Goal: Information Seeking & Learning: Learn about a topic

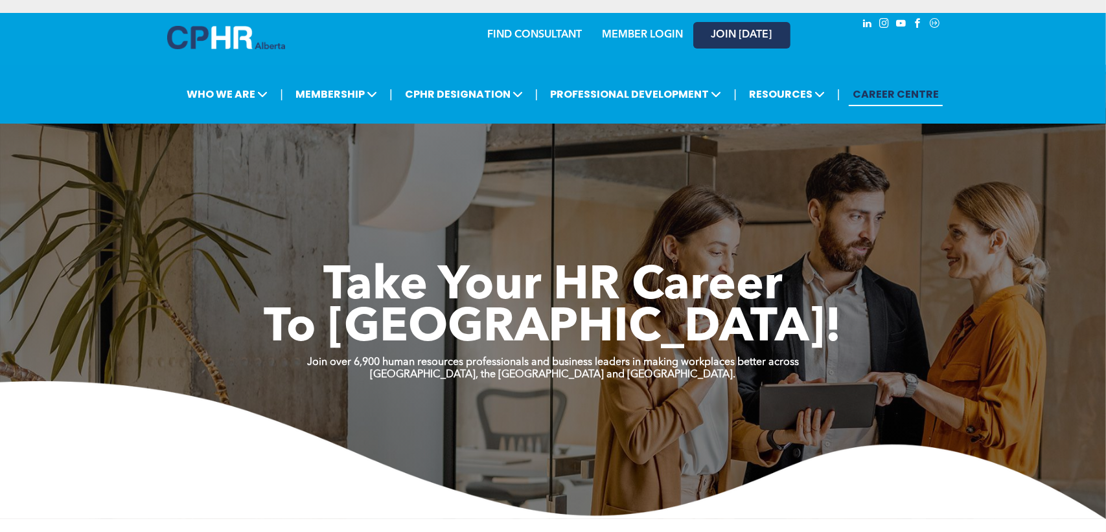
click at [744, 32] on span "JOIN [DATE]" at bounding box center [741, 35] width 61 height 12
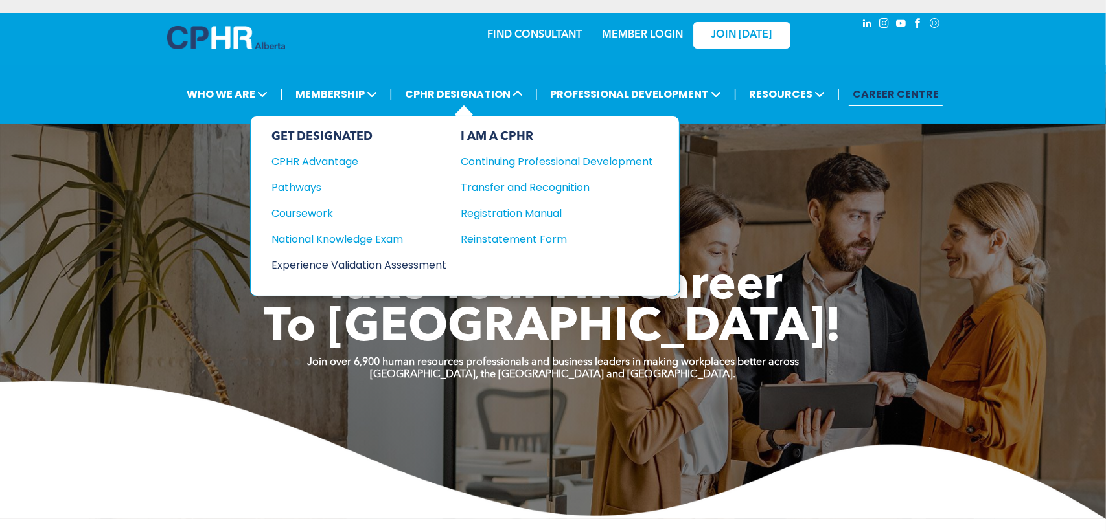
click at [334, 258] on div "Experience Validation Assessment" at bounding box center [349, 265] width 157 height 16
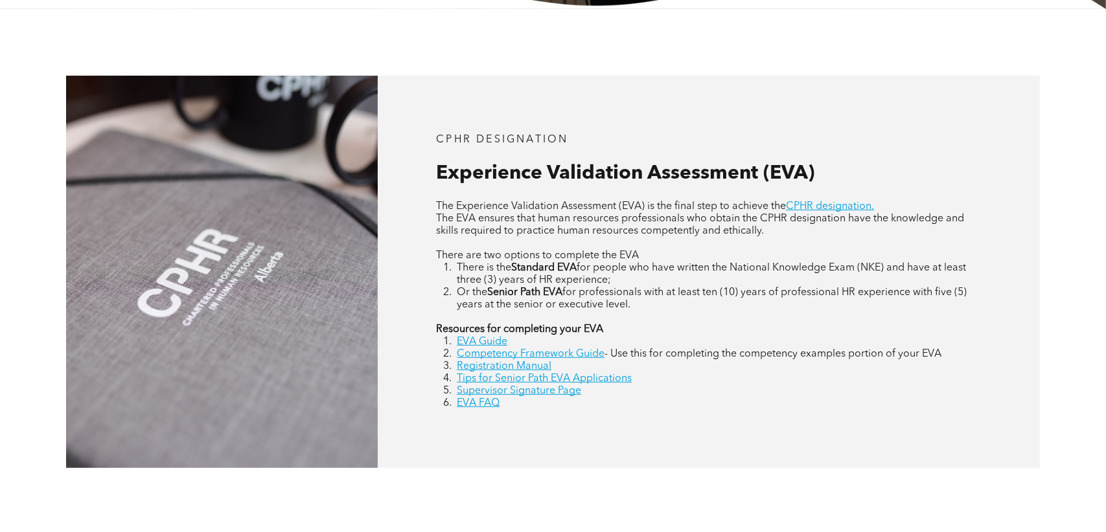
scroll to position [518, 0]
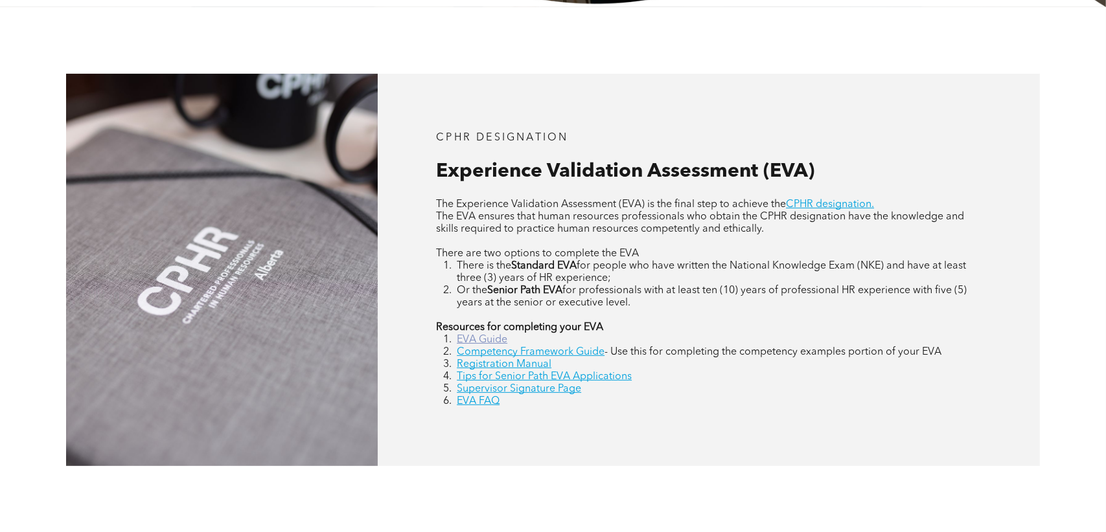
click at [494, 335] on link "EVA Guide" at bounding box center [482, 340] width 51 height 10
click at [574, 350] on link "Competency Framework Guide" at bounding box center [531, 352] width 148 height 10
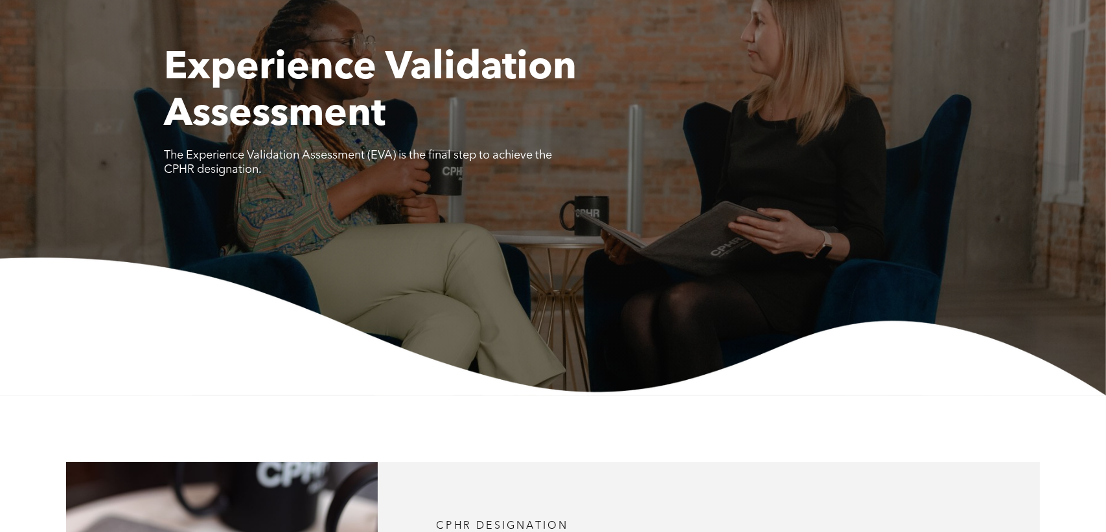
scroll to position [0, 0]
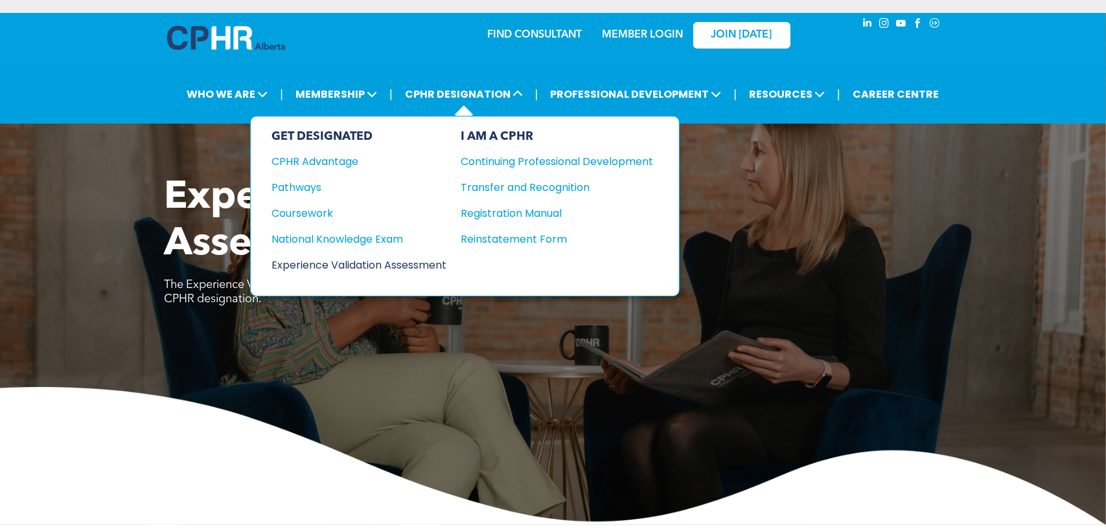
click at [392, 261] on div "Experience Validation Assessment" at bounding box center [349, 265] width 157 height 16
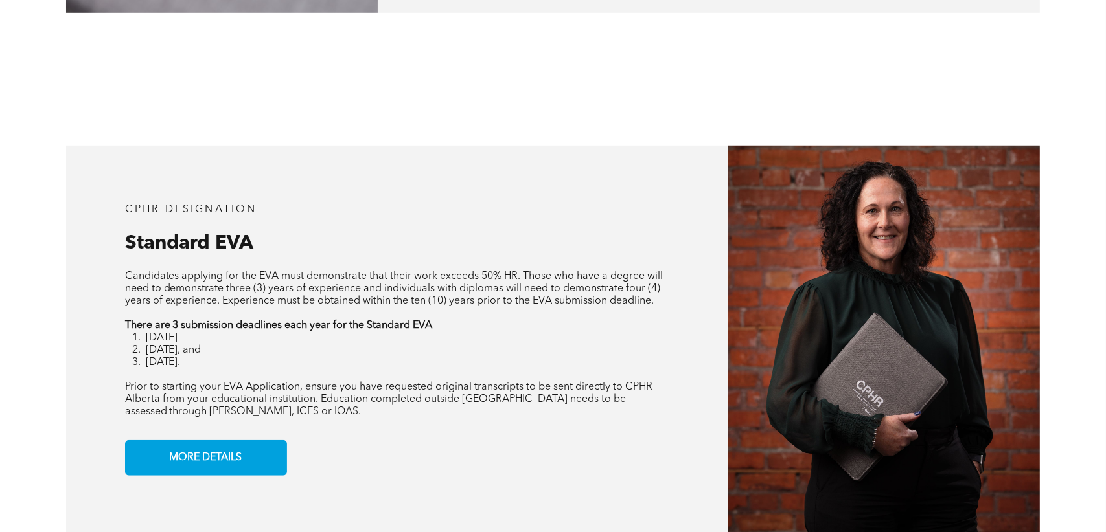
scroll to position [1036, 0]
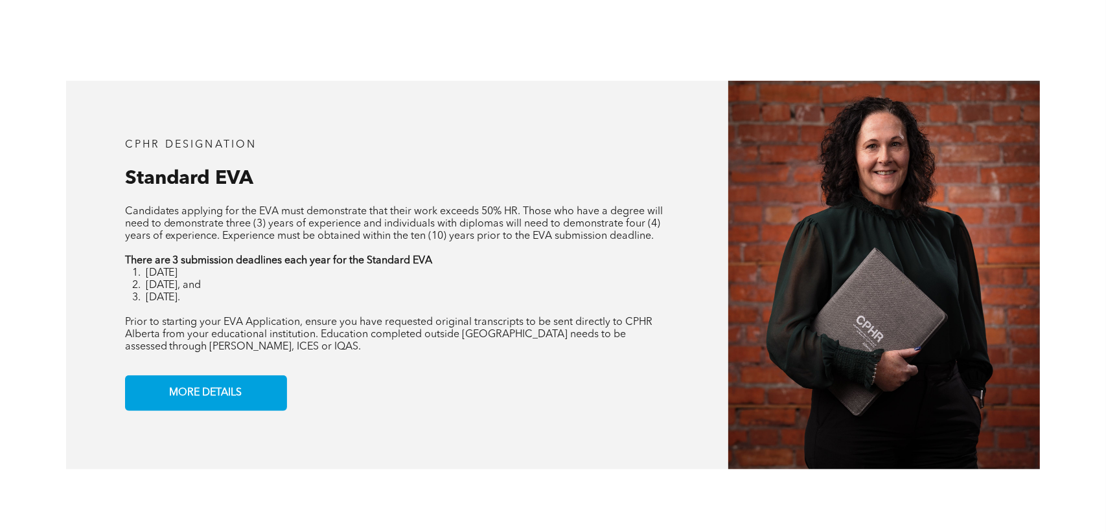
click at [229, 284] on li "[DATE], and" at bounding box center [408, 286] width 524 height 12
click at [222, 396] on span "MORE DETAILS" at bounding box center [206, 393] width 82 height 25
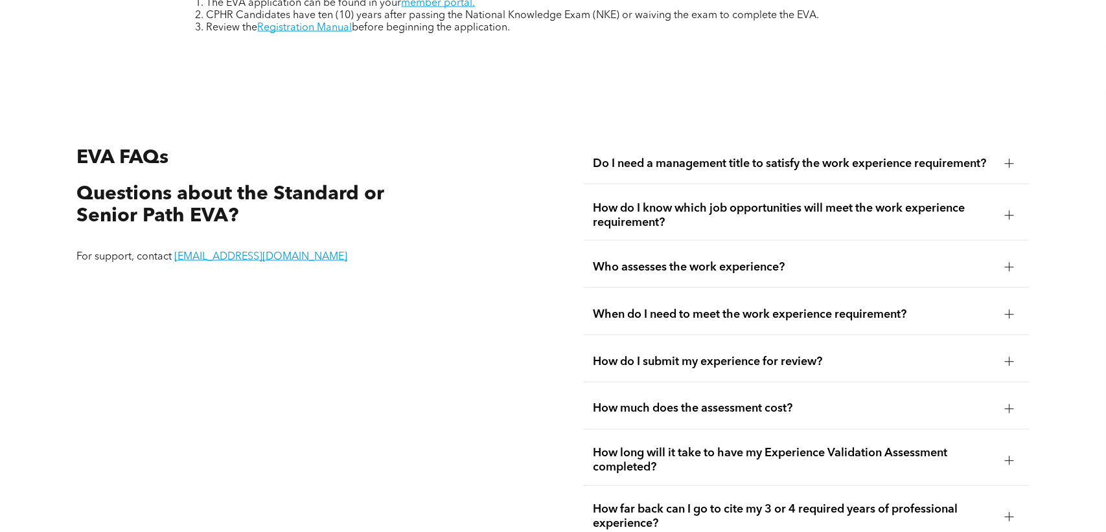
scroll to position [2273, 0]
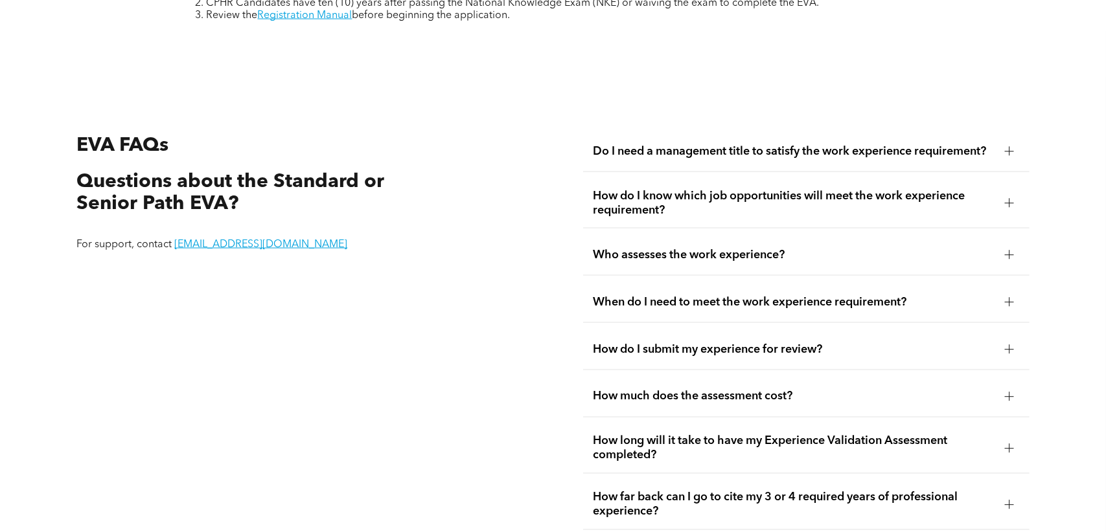
click at [782, 189] on span "How do I know which job opportunities will meet the work experience requirement?" at bounding box center [793, 203] width 401 height 28
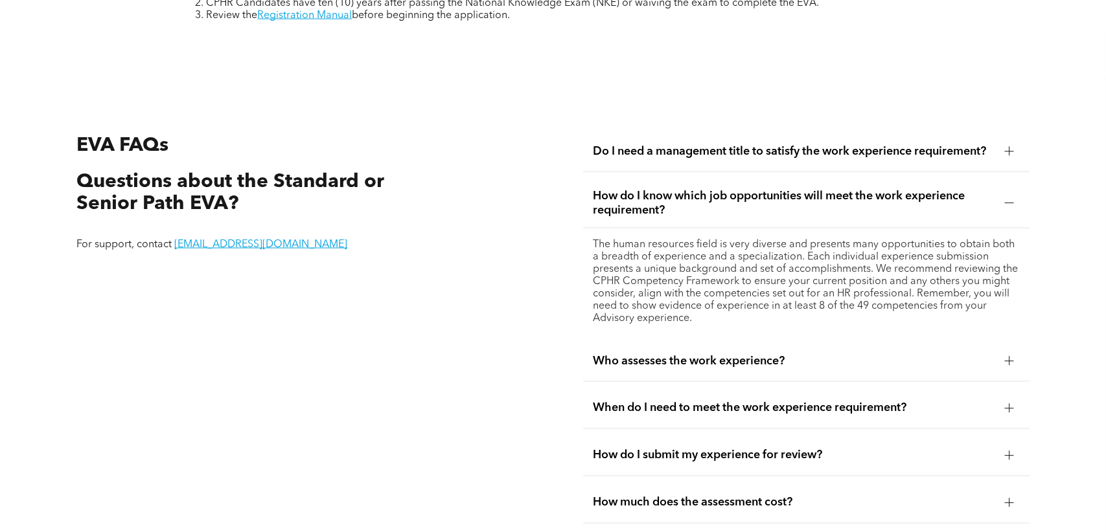
click at [782, 189] on span "How do I know which job opportunities will meet the work experience requirement?" at bounding box center [793, 203] width 401 height 28
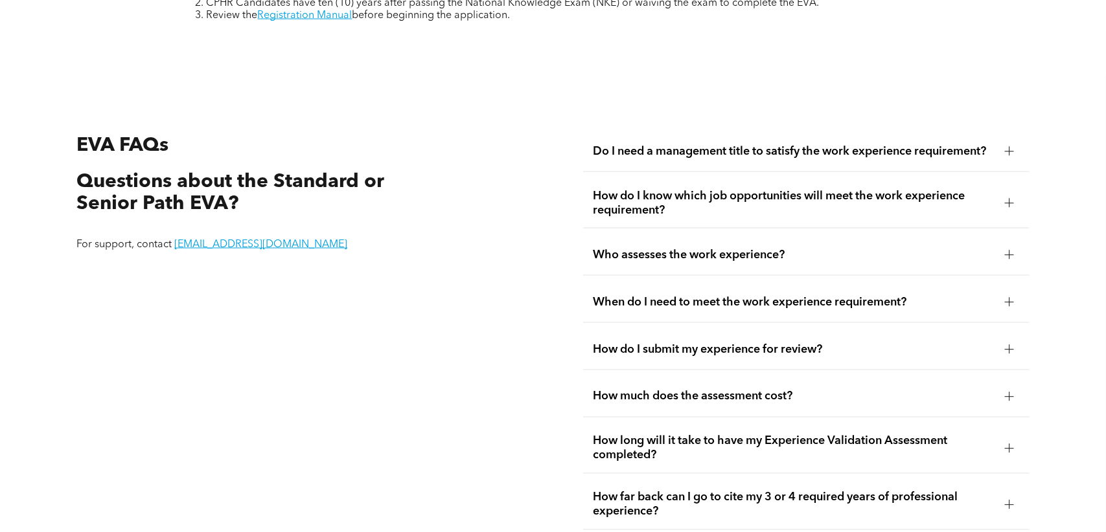
click at [759, 249] on span "Who assesses the work experience?" at bounding box center [793, 255] width 401 height 14
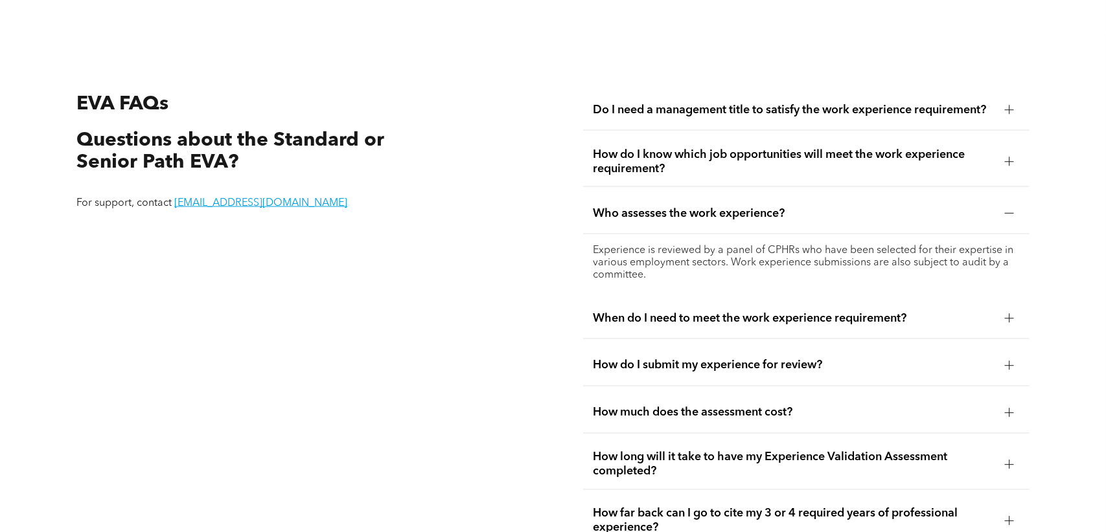
scroll to position [2337, 0]
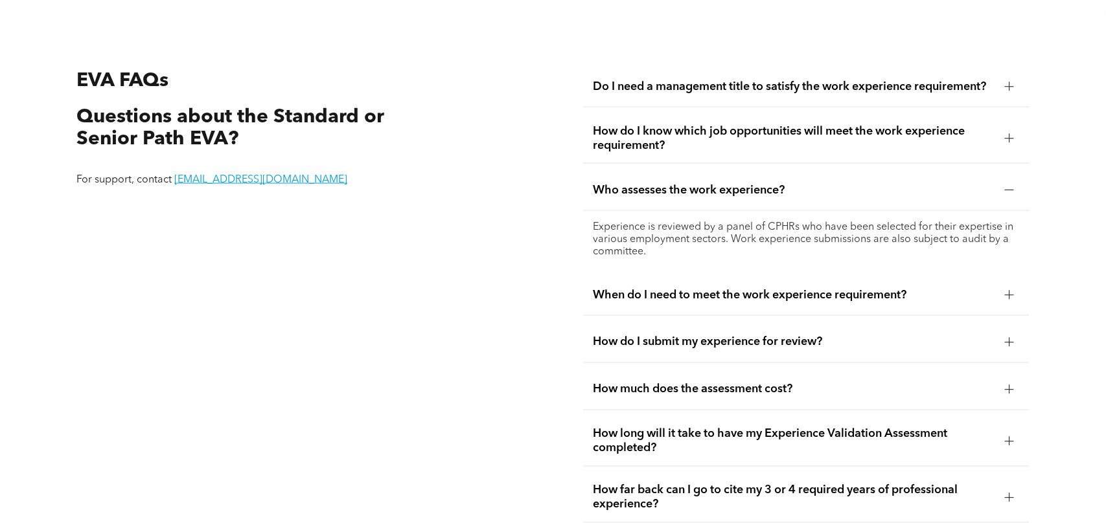
click at [758, 185] on span "Who assesses the work experience?" at bounding box center [793, 190] width 401 height 14
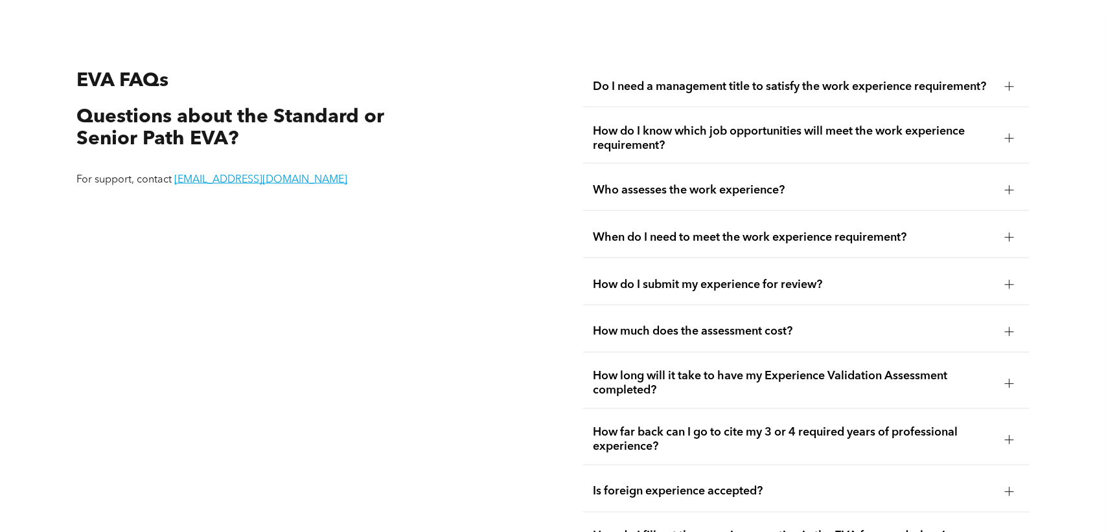
click at [758, 233] on span "When do I need to meet the work experience requirement?" at bounding box center [793, 238] width 401 height 14
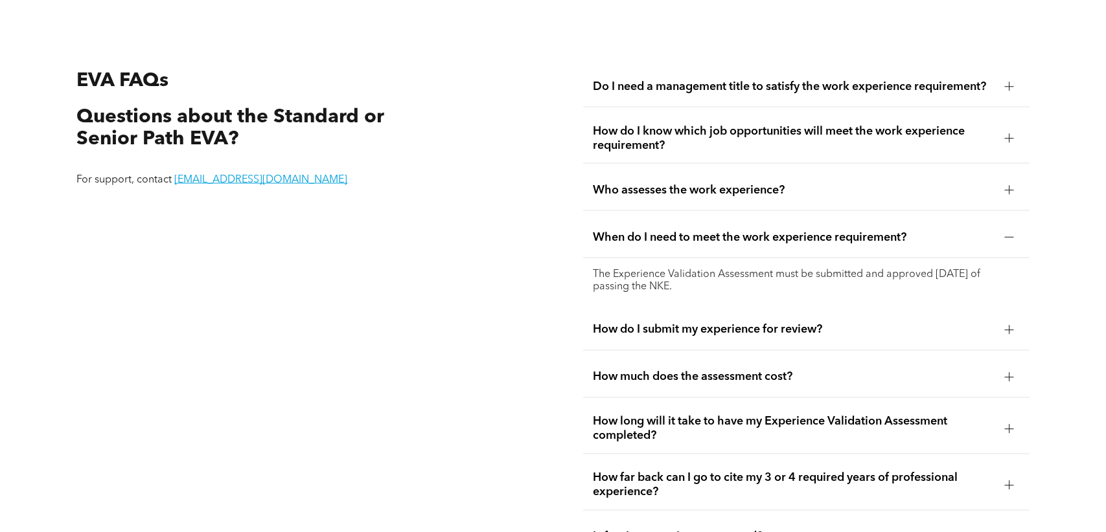
click at [758, 233] on span "When do I need to meet the work experience requirement?" at bounding box center [793, 238] width 401 height 14
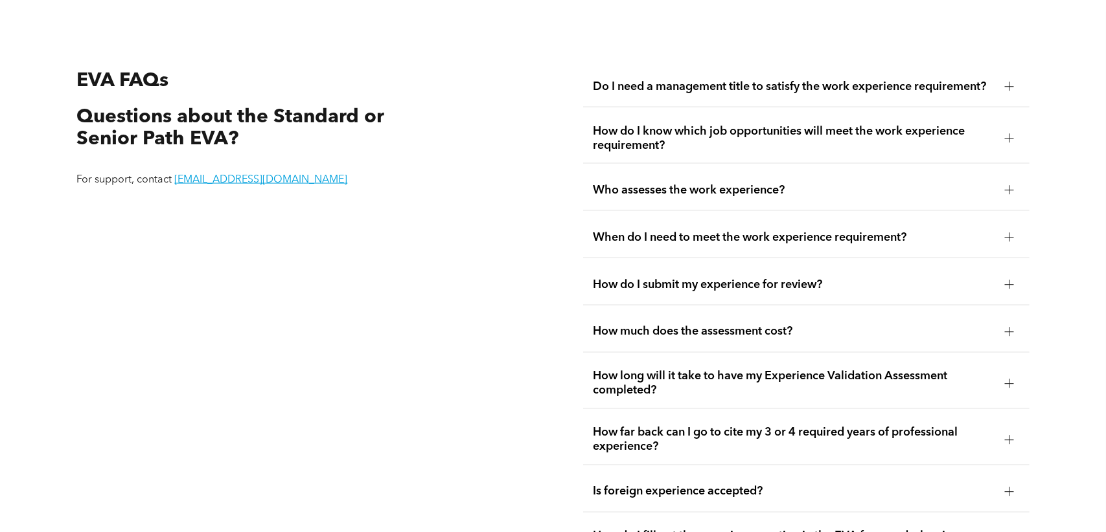
click at [751, 282] on span "How do I submit my experience for review?" at bounding box center [793, 285] width 401 height 14
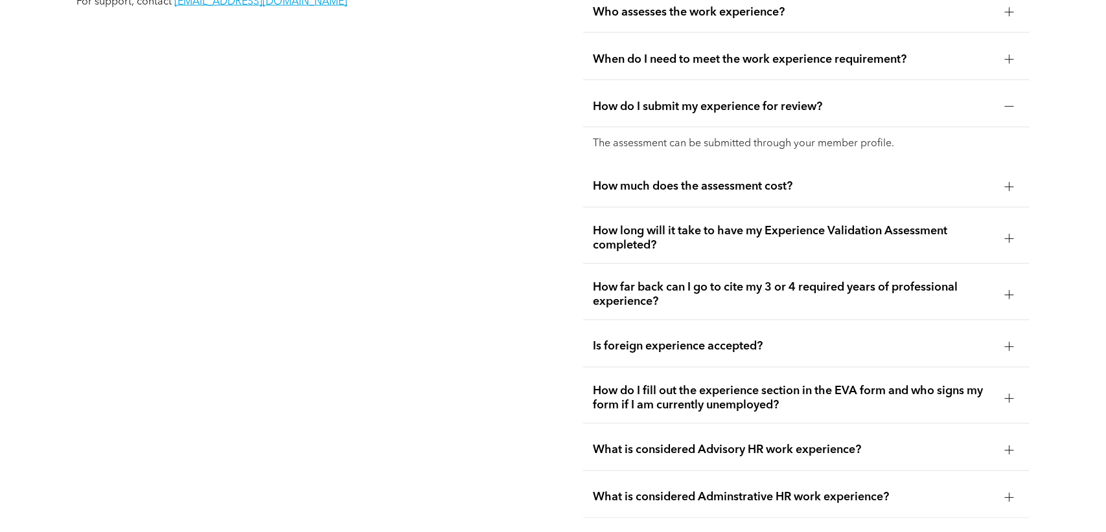
scroll to position [2532, 0]
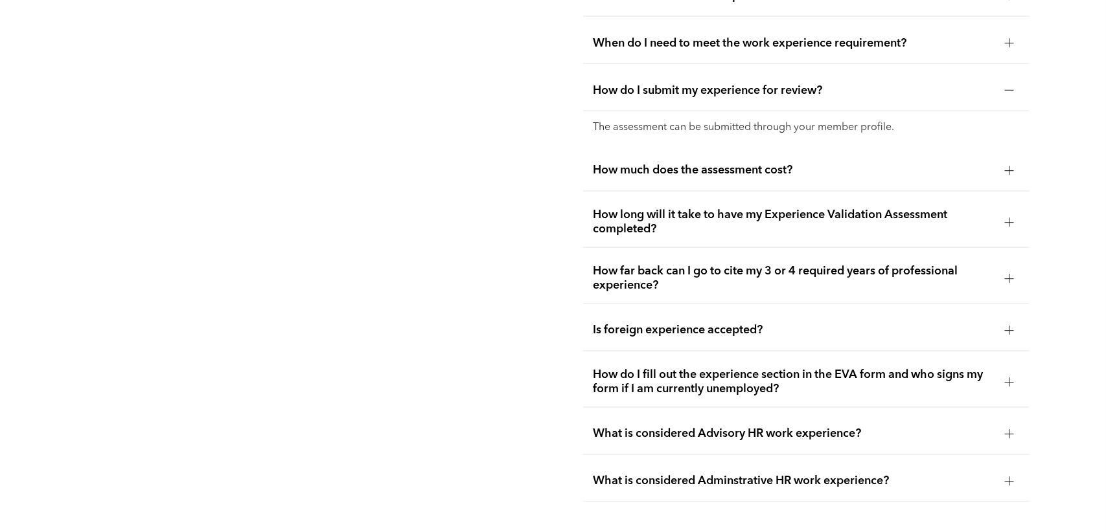
click at [762, 86] on span "How do I submit my experience for review?" at bounding box center [793, 91] width 401 height 14
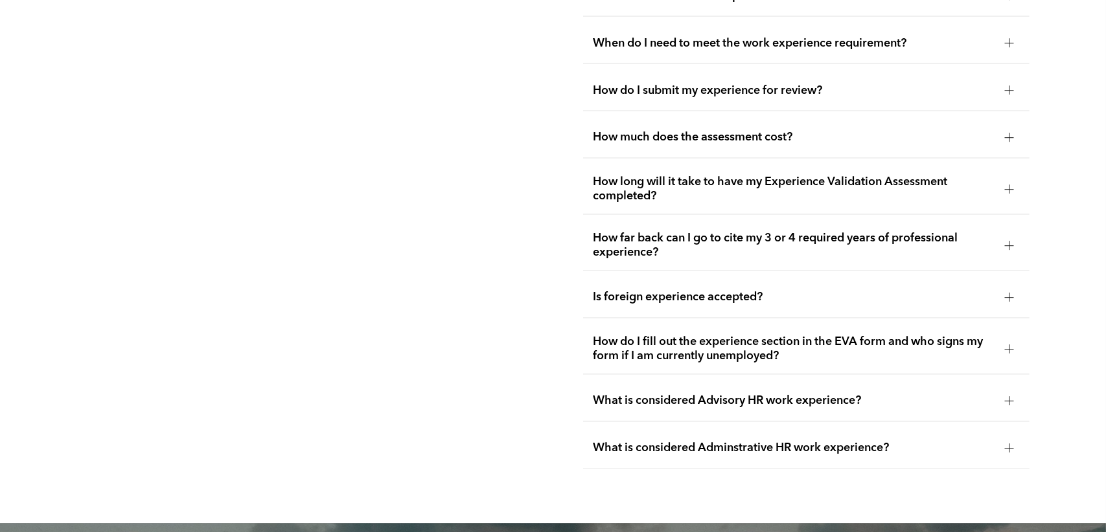
click at [732, 135] on span "How much does the assessment cost?" at bounding box center [793, 138] width 401 height 14
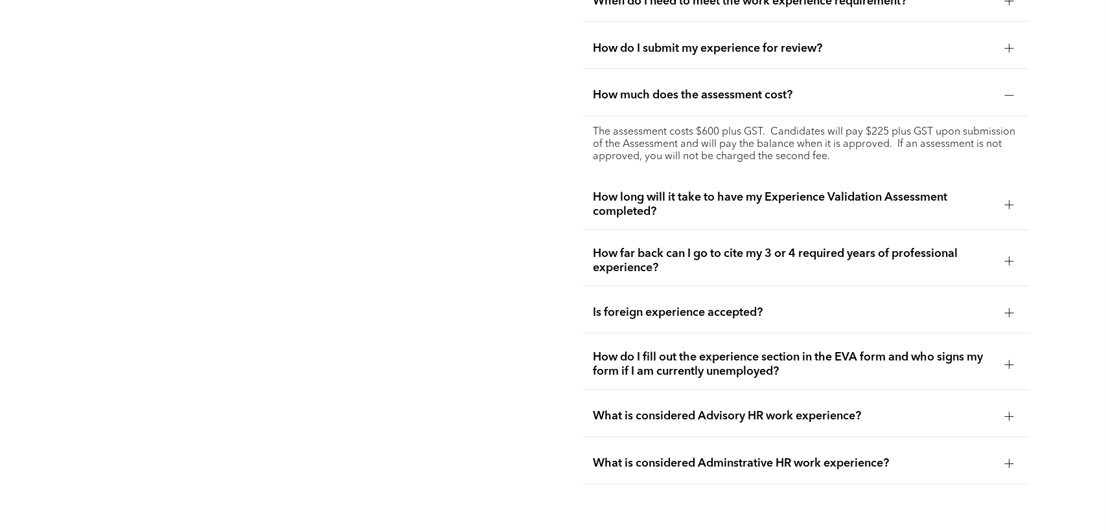
scroll to position [2596, 0]
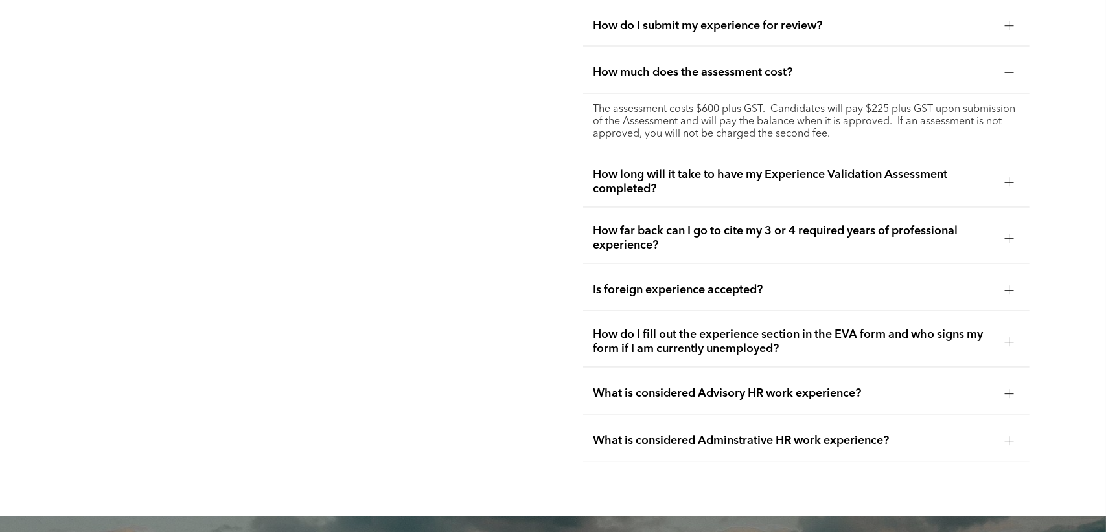
click at [693, 174] on span "How long will it take to have my Experience Validation Assessment completed?" at bounding box center [793, 182] width 401 height 28
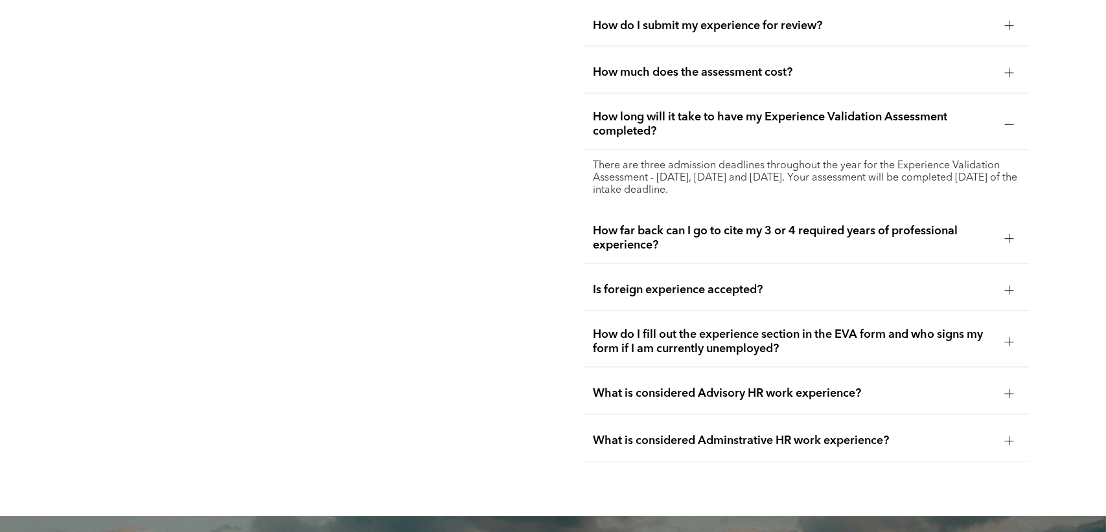
click at [703, 70] on span "How much does the assessment cost?" at bounding box center [793, 73] width 401 height 14
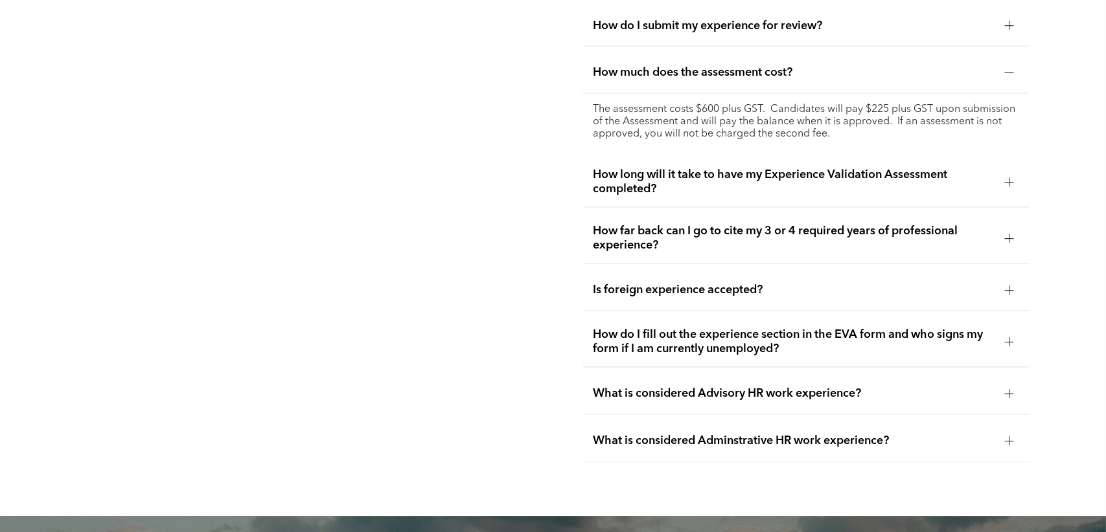
click at [712, 174] on span "How long will it take to have my Experience Validation Assessment completed?" at bounding box center [793, 182] width 401 height 28
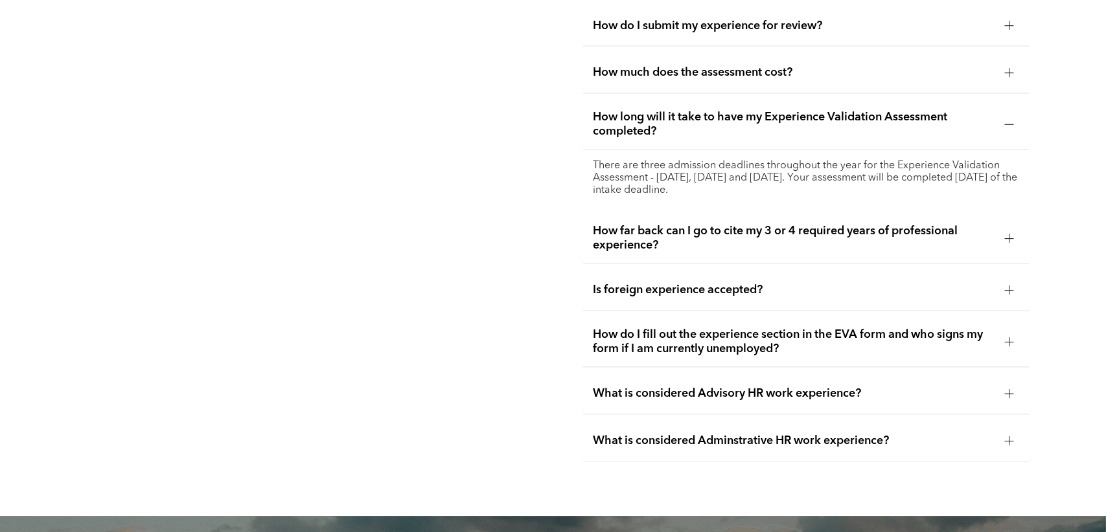
click at [934, 225] on span "How far back can I go to cite my 3 or 4 required years of professional experien…" at bounding box center [793, 239] width 401 height 28
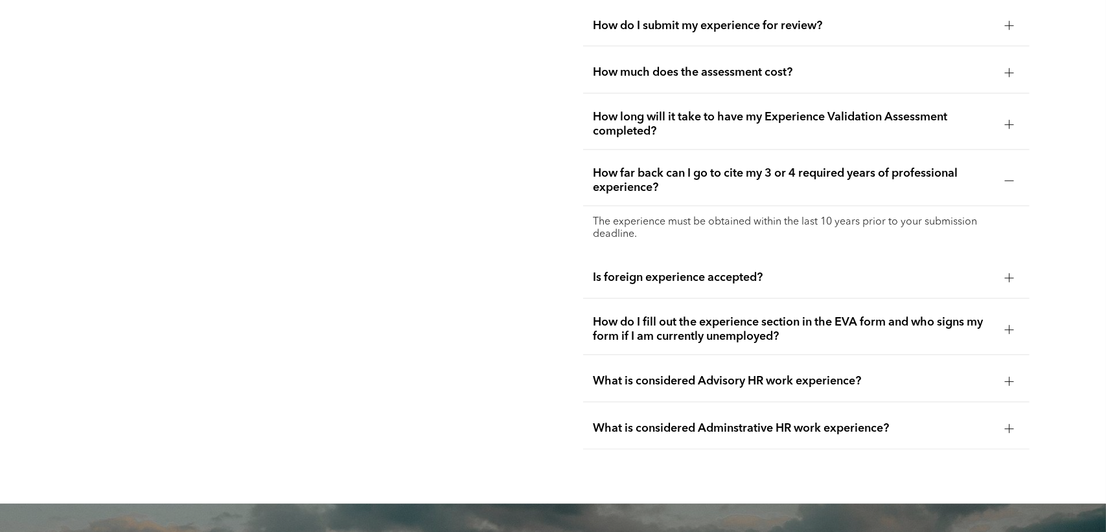
click at [880, 172] on span "How far back can I go to cite my 3 or 4 required years of professional experien…" at bounding box center [793, 181] width 401 height 28
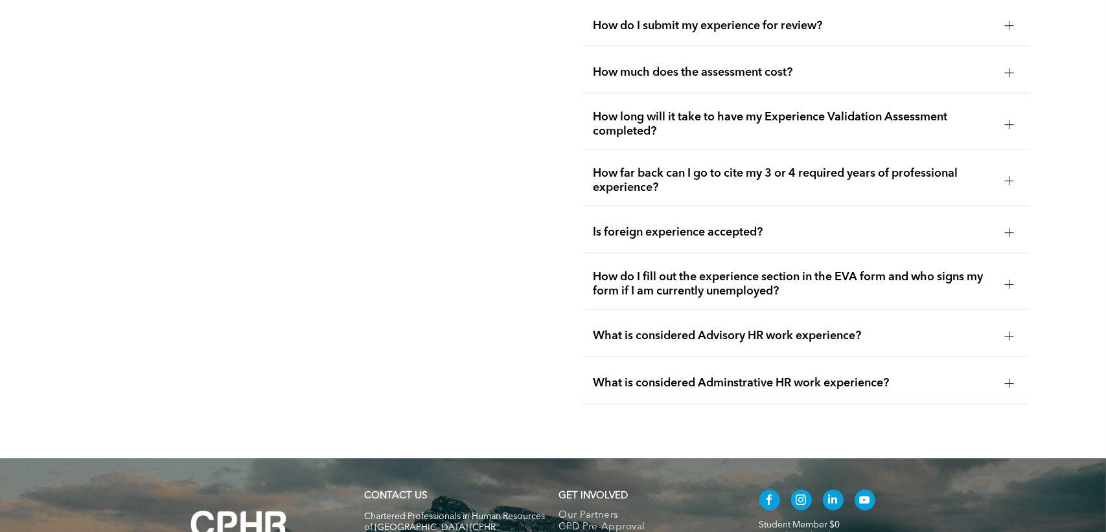
click at [806, 226] on span "Is foreign experience accepted?" at bounding box center [793, 233] width 401 height 14
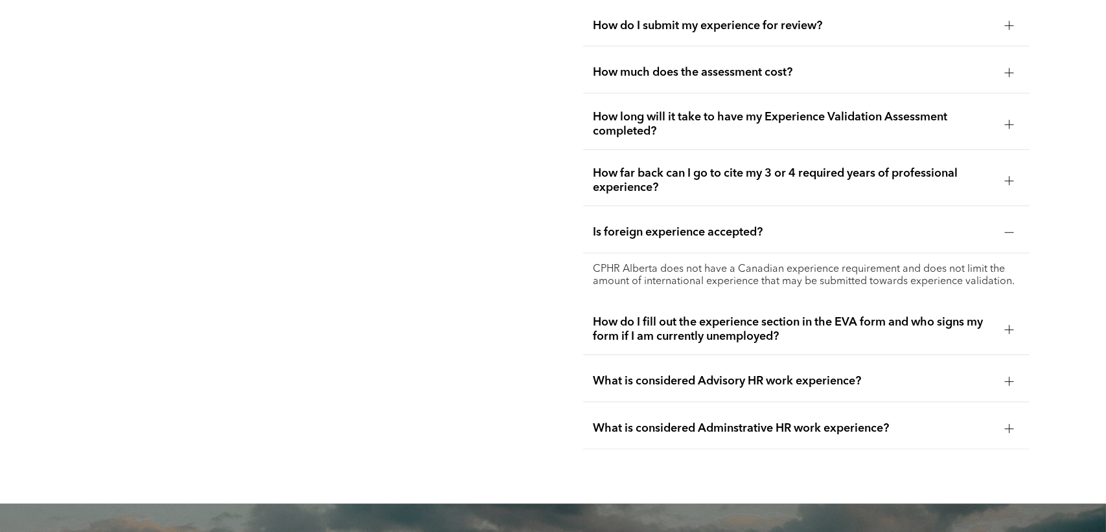
click at [806, 226] on span "Is foreign experience accepted?" at bounding box center [793, 233] width 401 height 14
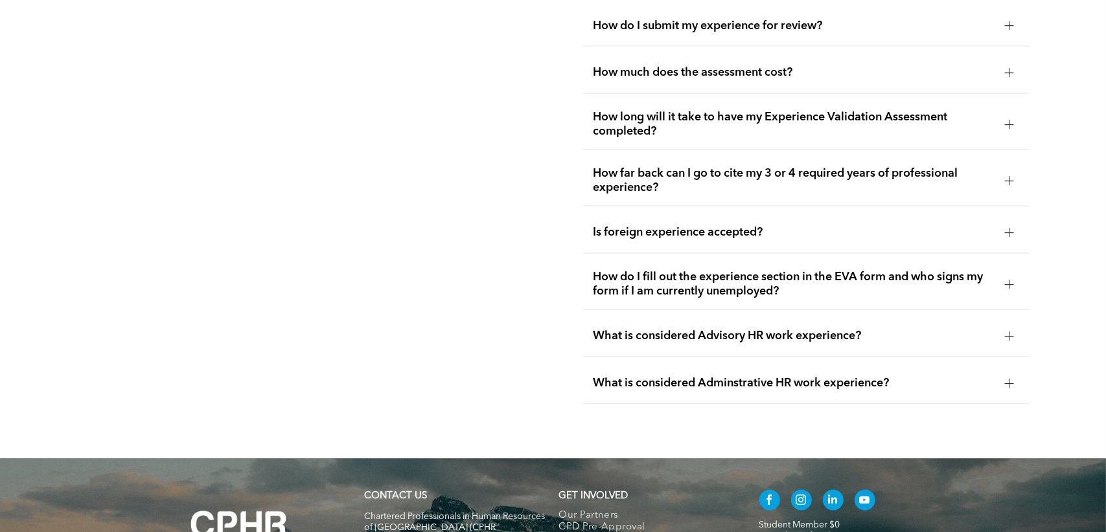
click at [789, 282] on span "How do I fill out the experience section in the EVA form and who signs my form …" at bounding box center [793, 285] width 401 height 28
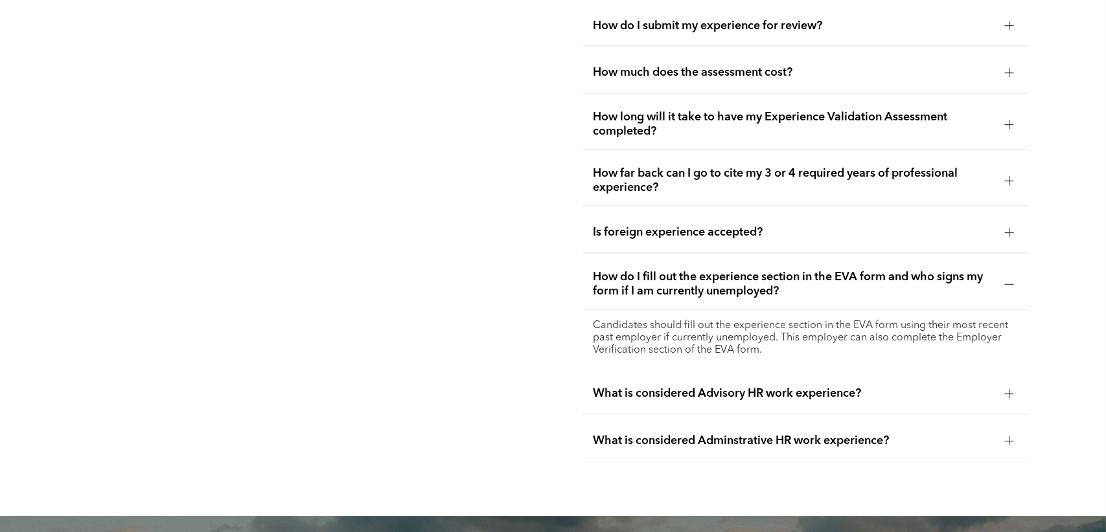
click at [805, 334] on p "Candidates should fill out the experience section in the EVA form using their m…" at bounding box center [805, 339] width 425 height 37
click at [792, 274] on span "How do I fill out the experience section in the EVA form and who signs my form …" at bounding box center [793, 285] width 401 height 28
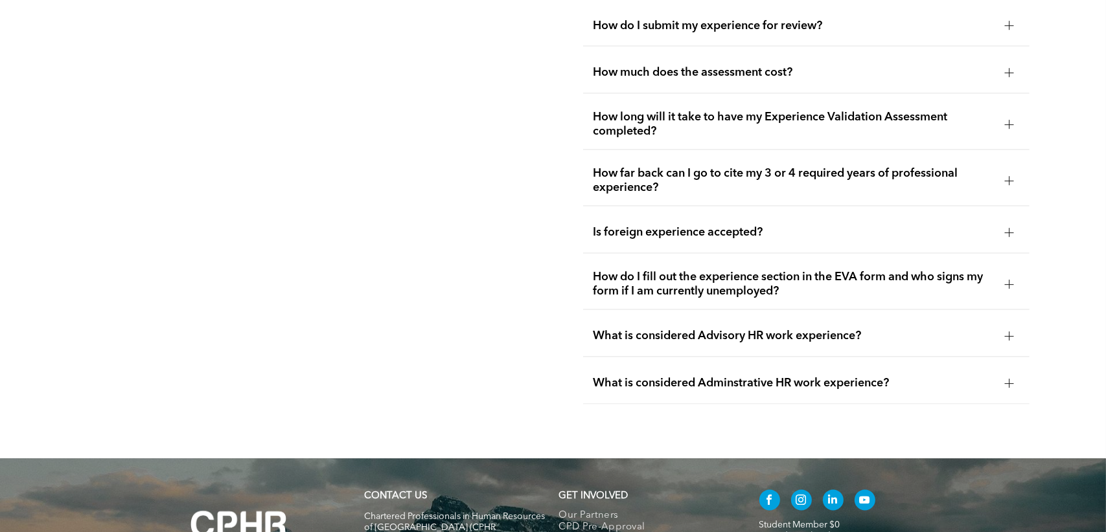
click at [771, 335] on span "What is considered Advisory HR work experience?" at bounding box center [793, 337] width 401 height 14
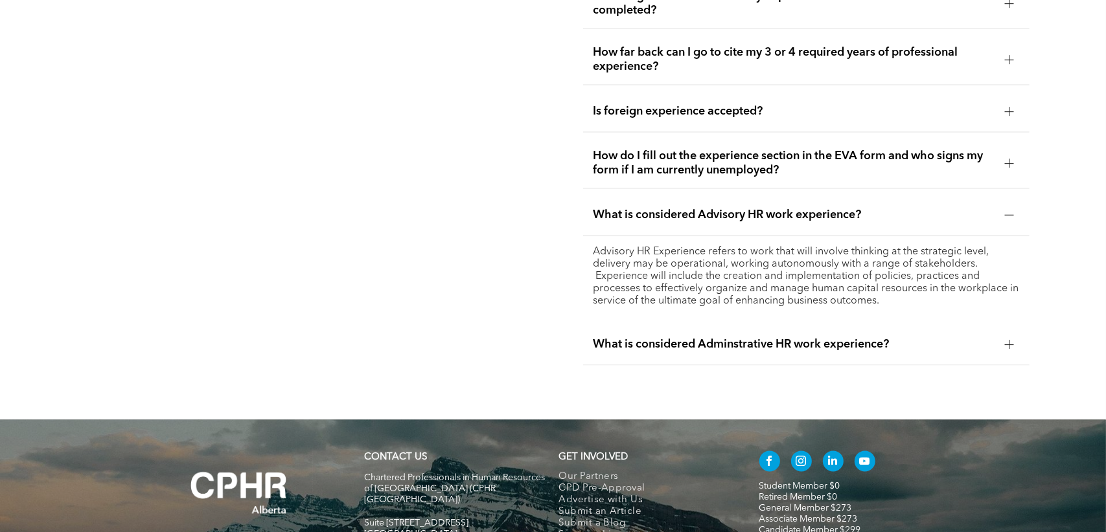
scroll to position [2726, 0]
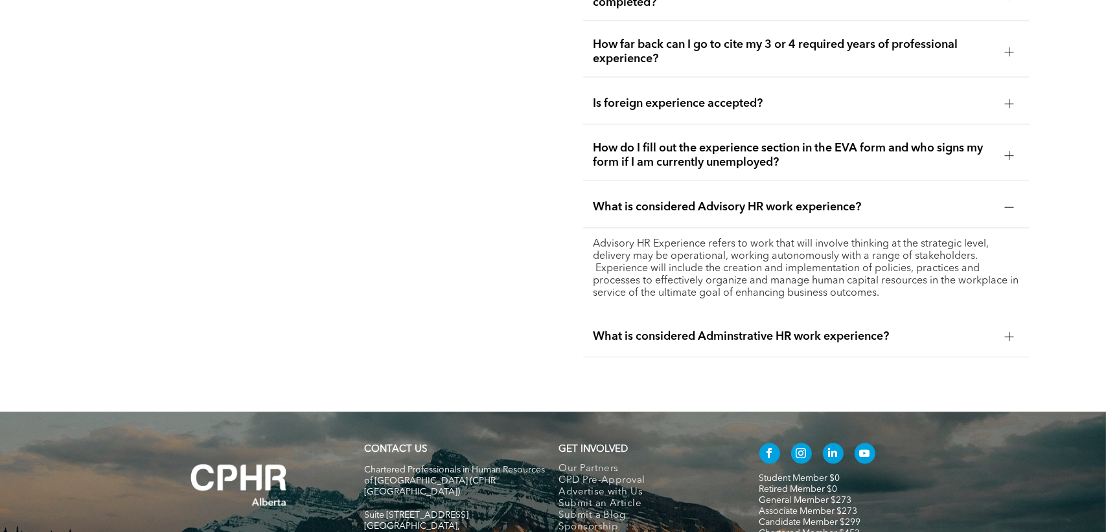
click at [756, 228] on div "Advisory HR Experience refers to work that will involve thinking at the strateg…" at bounding box center [806, 269] width 446 height 82
click at [739, 200] on span "What is considered Advisory HR work experience?" at bounding box center [793, 207] width 401 height 14
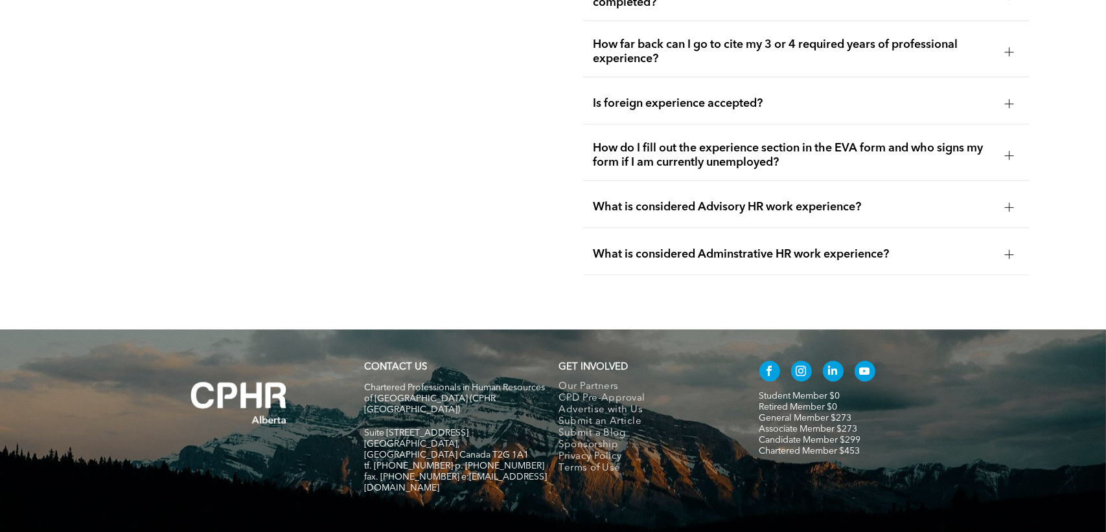
click at [718, 250] on span "What is considered Adminstrative HR work experience?" at bounding box center [793, 254] width 401 height 14
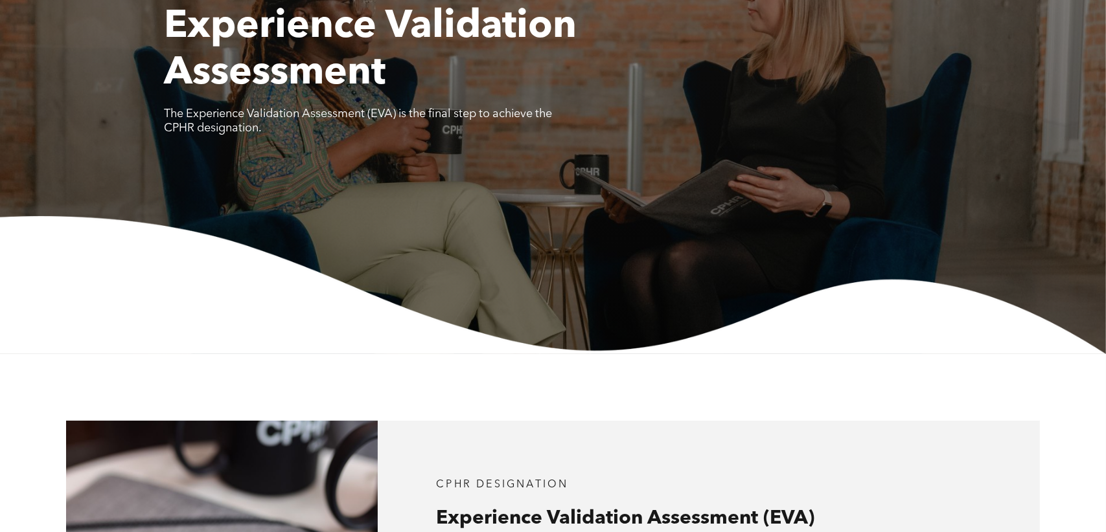
scroll to position [0, 0]
